Goal: Transaction & Acquisition: Book appointment/travel/reservation

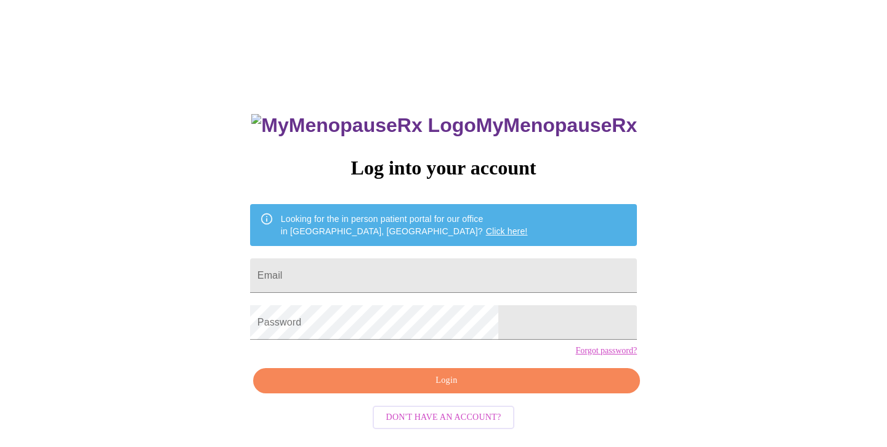
scroll to position [12, 0]
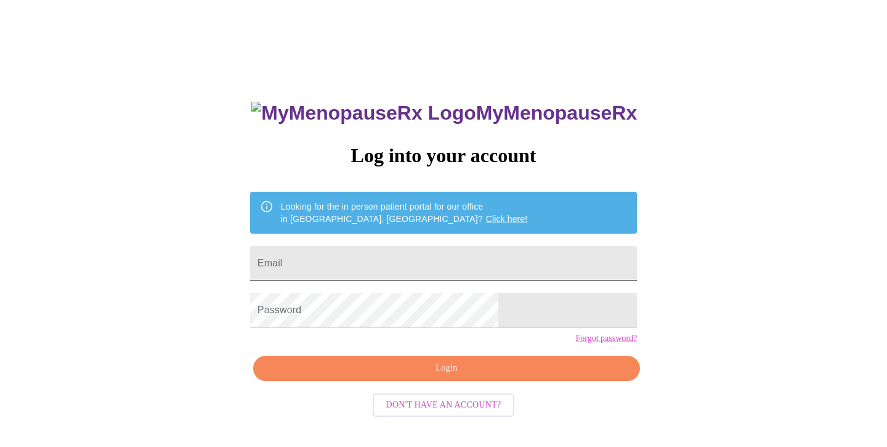
click at [348, 269] on input "Email" at bounding box center [443, 263] width 387 height 35
type input "[EMAIL_ADDRESS][DOMAIN_NAME]"
click at [452, 376] on span "Login" at bounding box center [446, 368] width 359 height 15
click at [439, 376] on span "Login" at bounding box center [446, 368] width 359 height 15
click at [422, 376] on span "Login" at bounding box center [446, 368] width 359 height 15
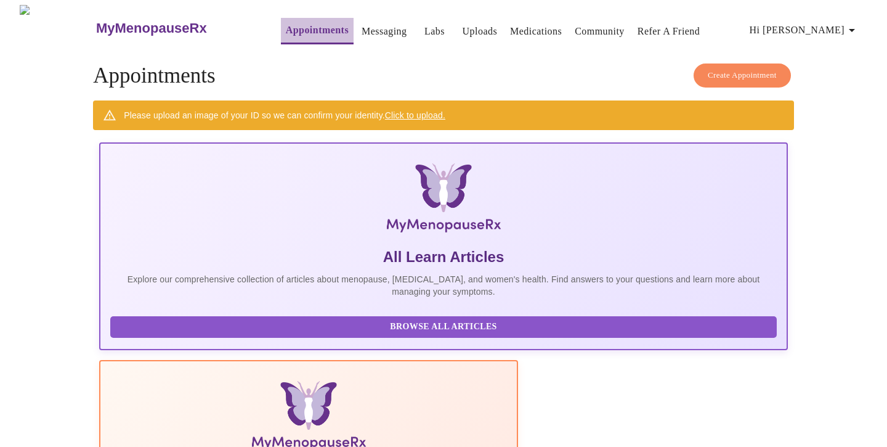
click at [286, 25] on link "Appointments" at bounding box center [317, 30] width 63 height 17
click at [738, 73] on span "Create Appointment" at bounding box center [742, 75] width 69 height 14
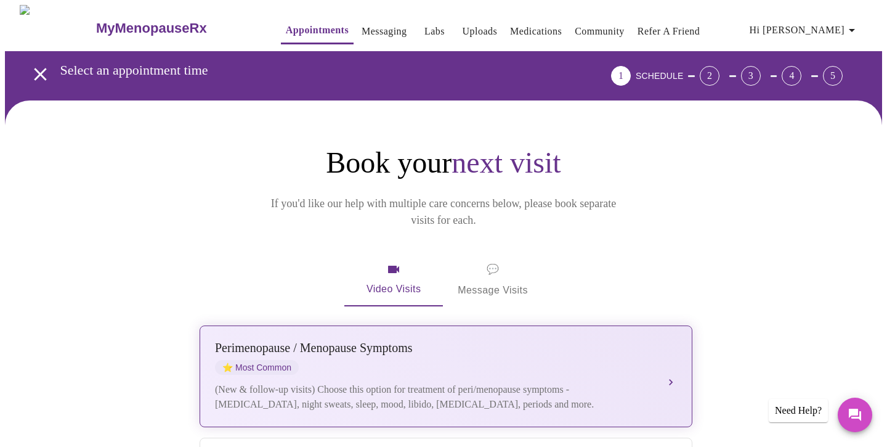
click at [504, 382] on div "(New & follow-up visits) Choose this option for treatment of peri/menopause sym…" at bounding box center [434, 397] width 438 height 30
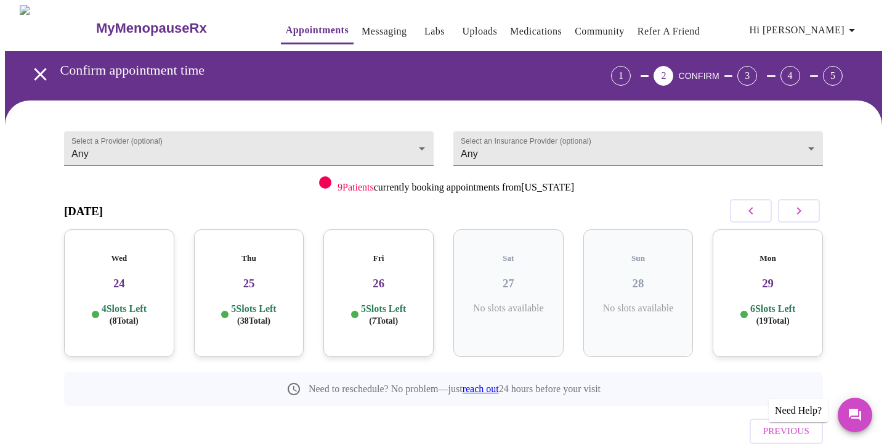
click at [110, 277] on h3 "24" at bounding box center [119, 284] width 91 height 14
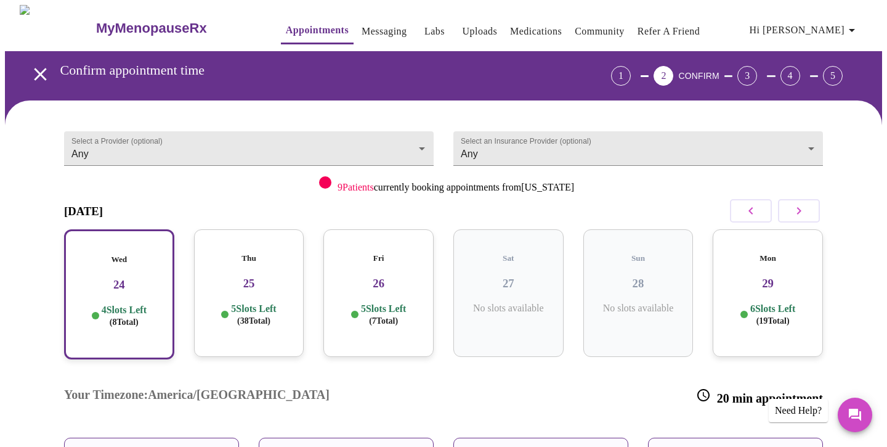
scroll to position [137, 0]
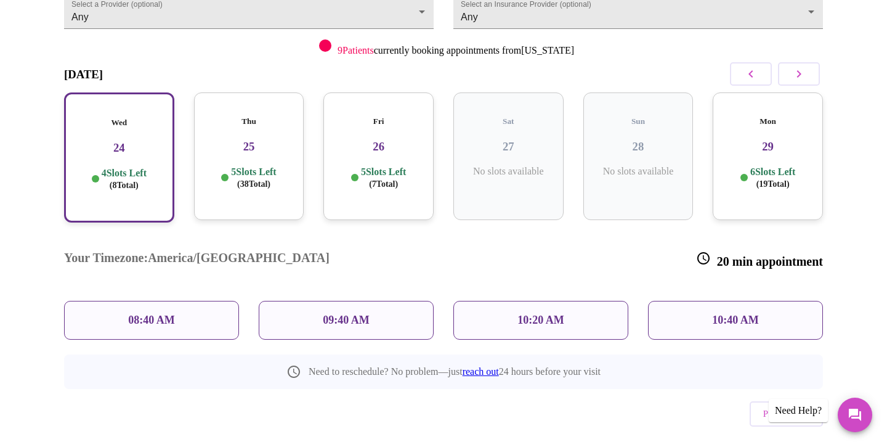
click at [251, 140] on h3 "25" at bounding box center [249, 147] width 91 height 14
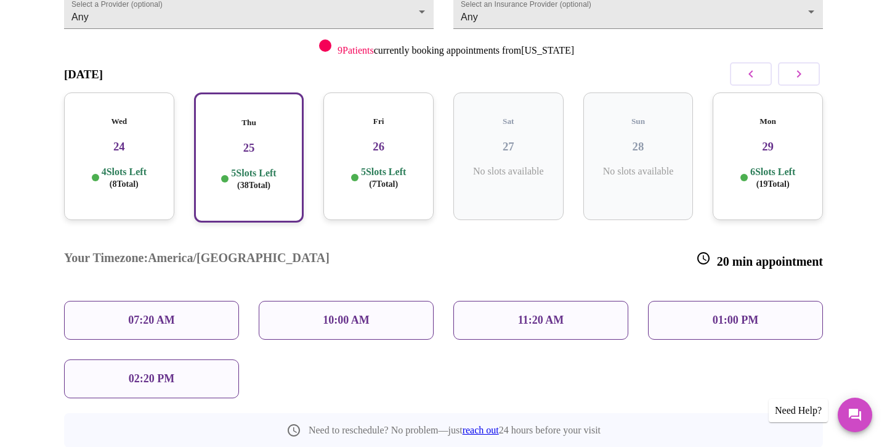
click at [356, 141] on h3 "26" at bounding box center [378, 147] width 91 height 14
